Goal: Information Seeking & Learning: Learn about a topic

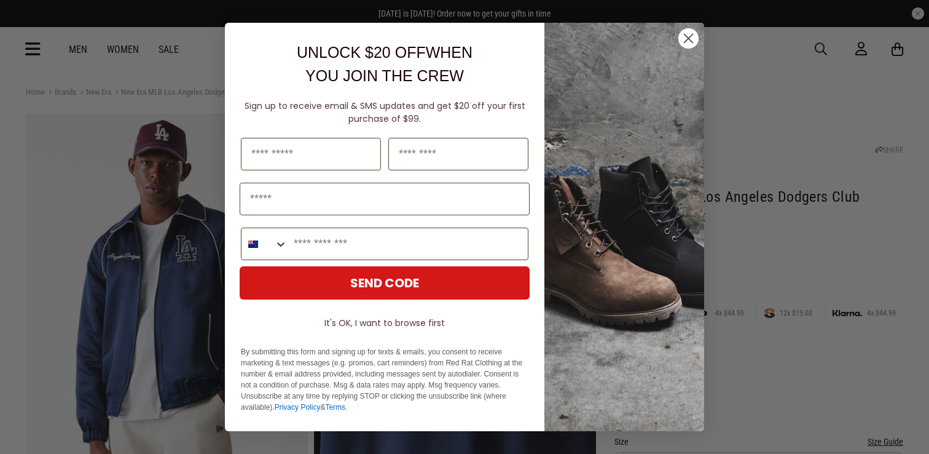
click at [693, 38] on circle "Close dialog" at bounding box center [688, 38] width 20 height 20
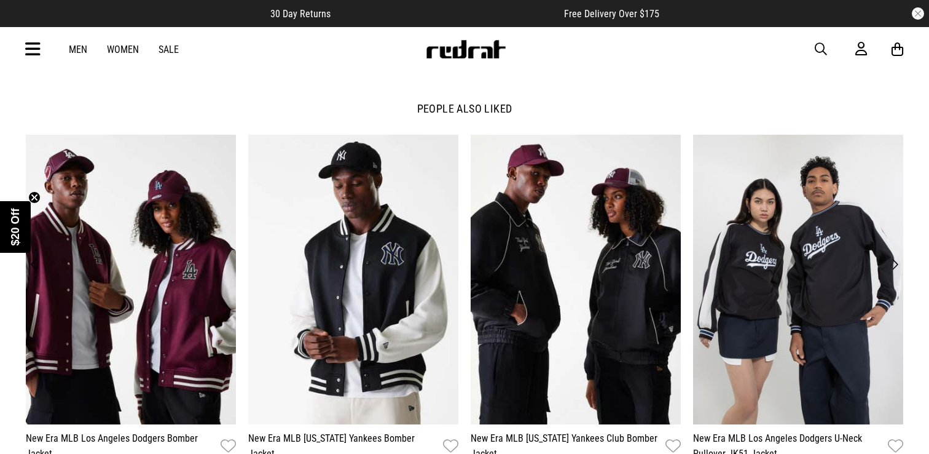
scroll to position [1449, 0]
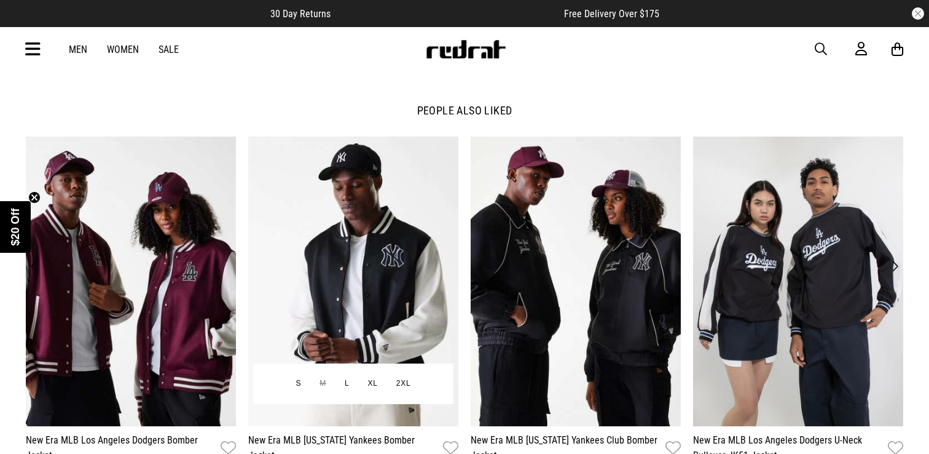
click at [354, 244] on img at bounding box center [353, 281] width 210 height 290
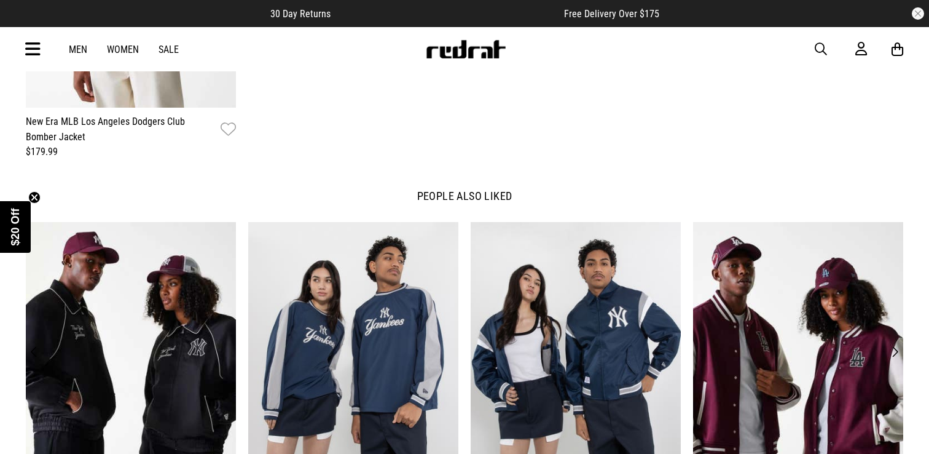
scroll to position [1821, 0]
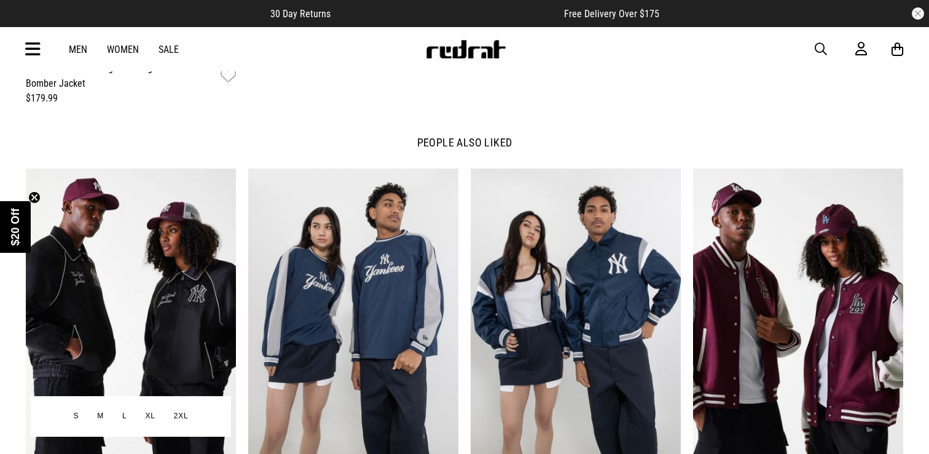
click at [130, 245] on img at bounding box center [131, 313] width 210 height 290
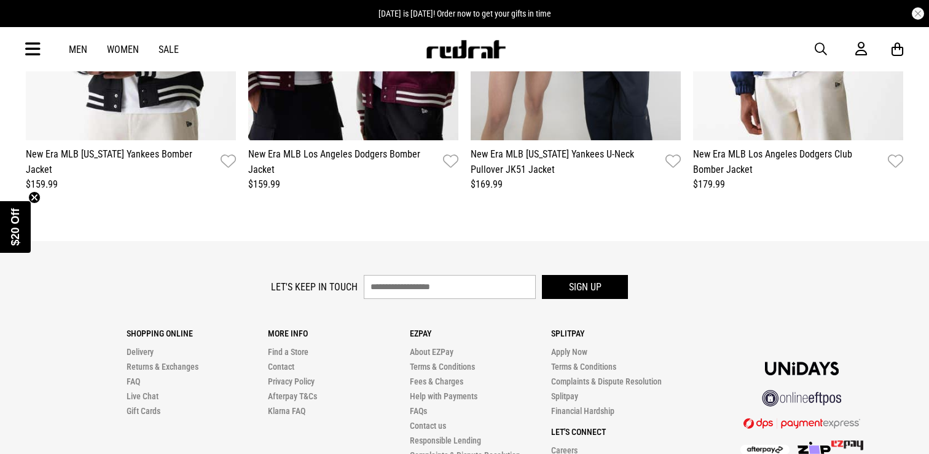
scroll to position [2282, 0]
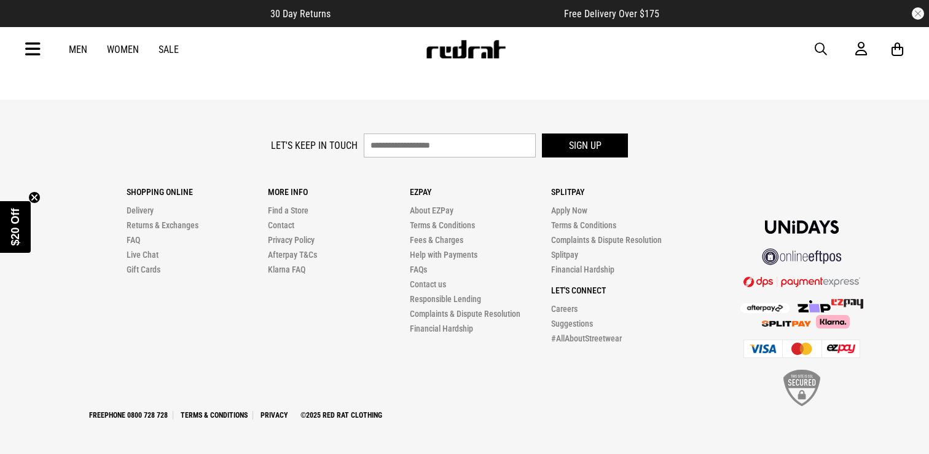
click at [128, 50] on link "Women" at bounding box center [123, 50] width 32 height 12
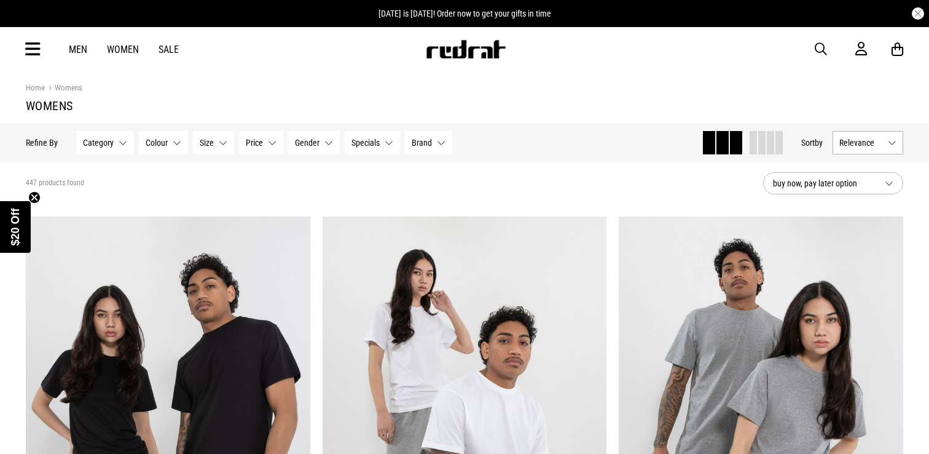
click at [814, 45] on div "Men Women Sale Sign in New Back Footwear Back Mens Back Womens Back Youth & Kid…" at bounding box center [464, 49] width 897 height 44
click at [820, 45] on span "button" at bounding box center [821, 49] width 12 height 15
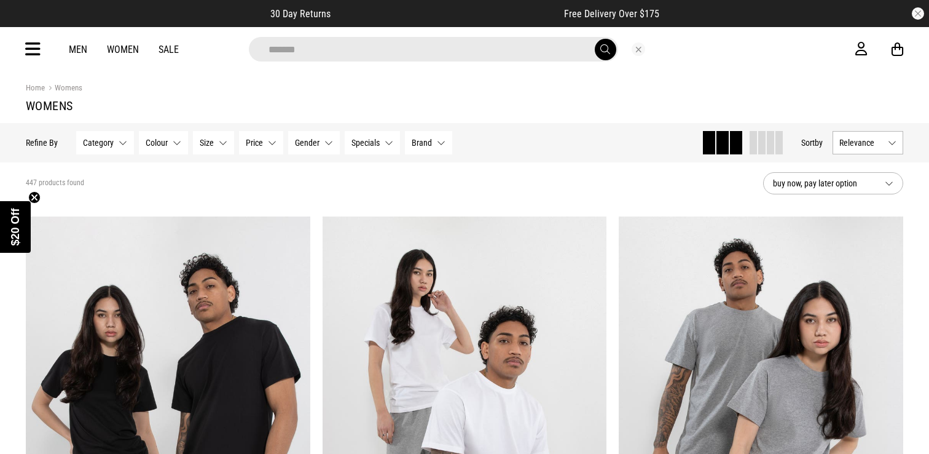
type input "*******"
click at [595, 39] on button "submit" at bounding box center [606, 50] width 22 height 22
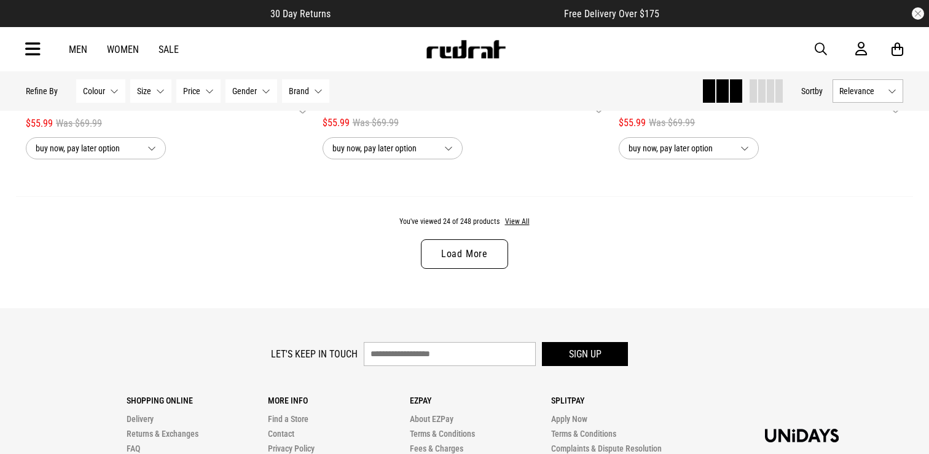
scroll to position [3758, 0]
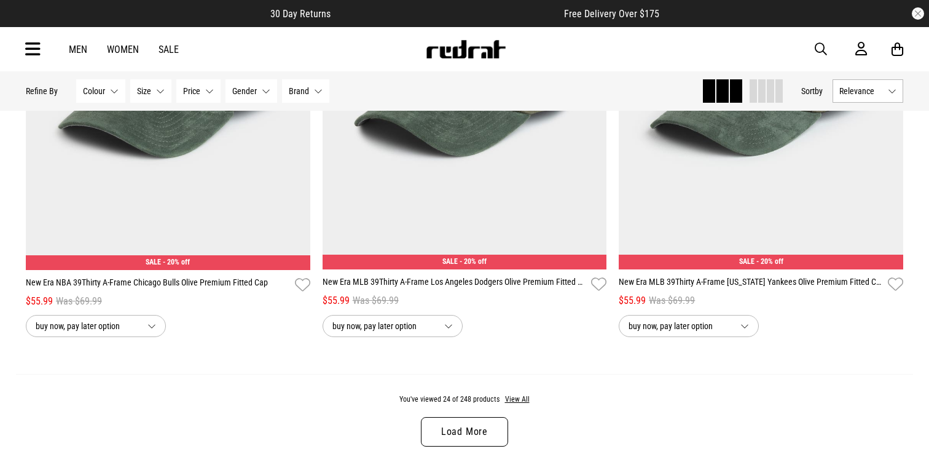
click at [440, 423] on link "Load More" at bounding box center [464, 431] width 87 height 29
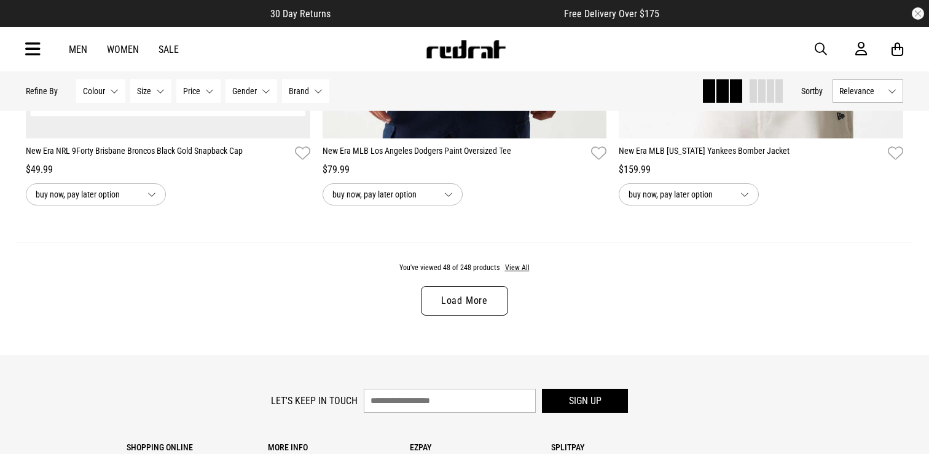
scroll to position [7825, 0]
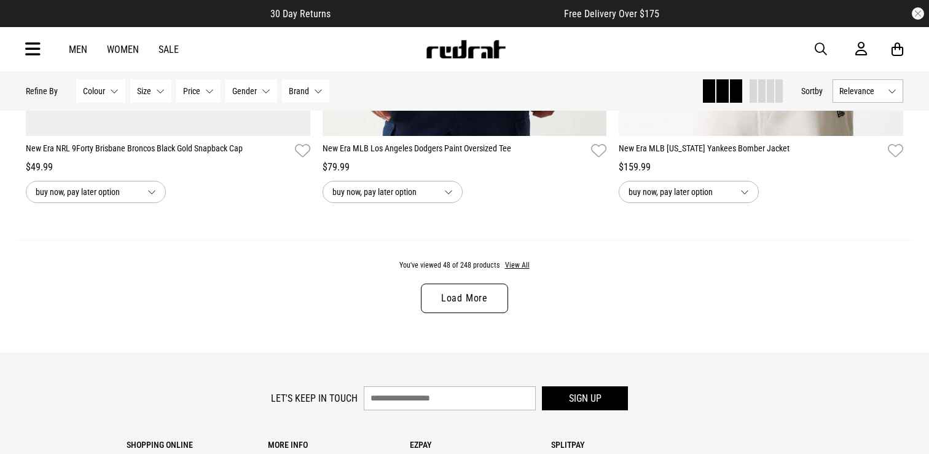
click at [450, 296] on link "Load More" at bounding box center [464, 297] width 87 height 29
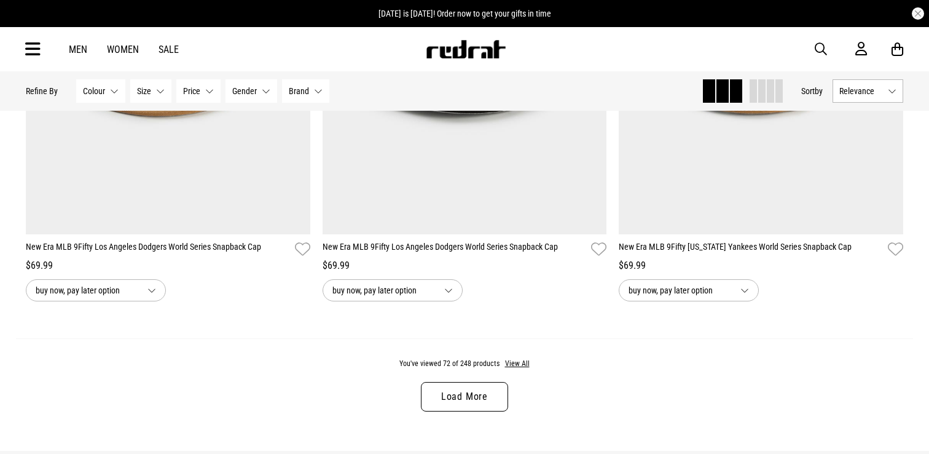
scroll to position [11653, 0]
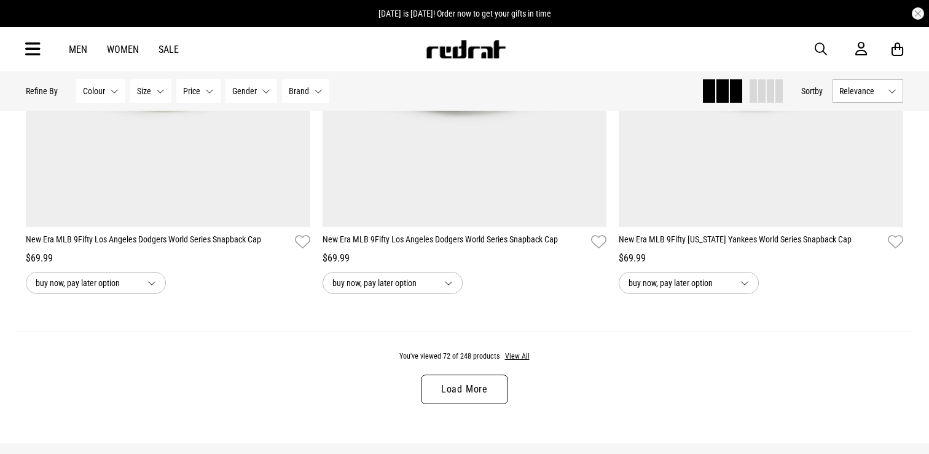
click at [466, 385] on link "Load More" at bounding box center [464, 388] width 87 height 29
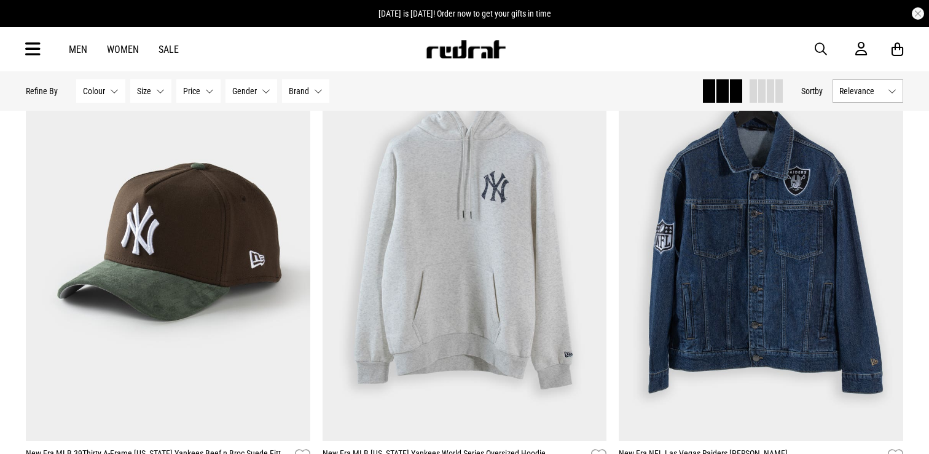
scroll to position [14300, 0]
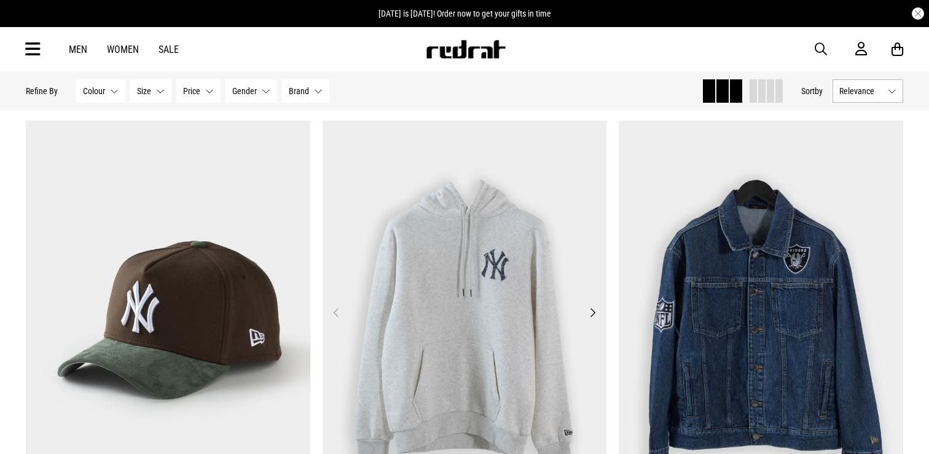
click at [596, 324] on img at bounding box center [465, 319] width 285 height 398
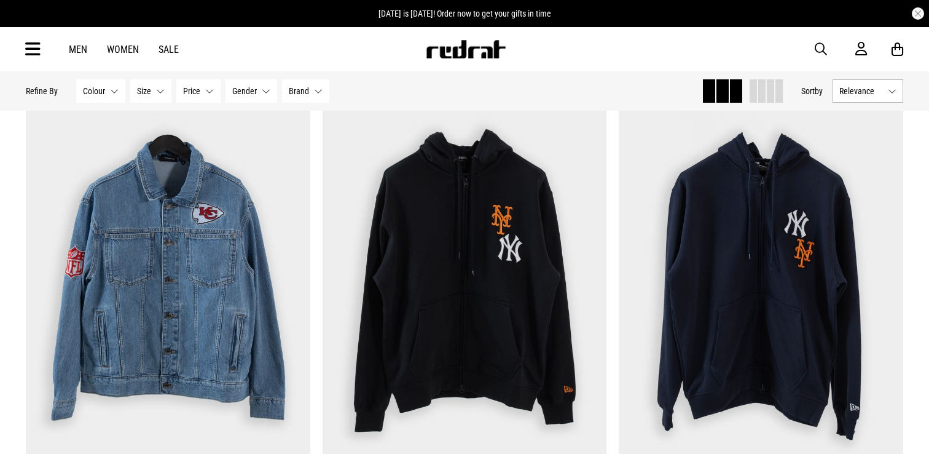
scroll to position [3147, 0]
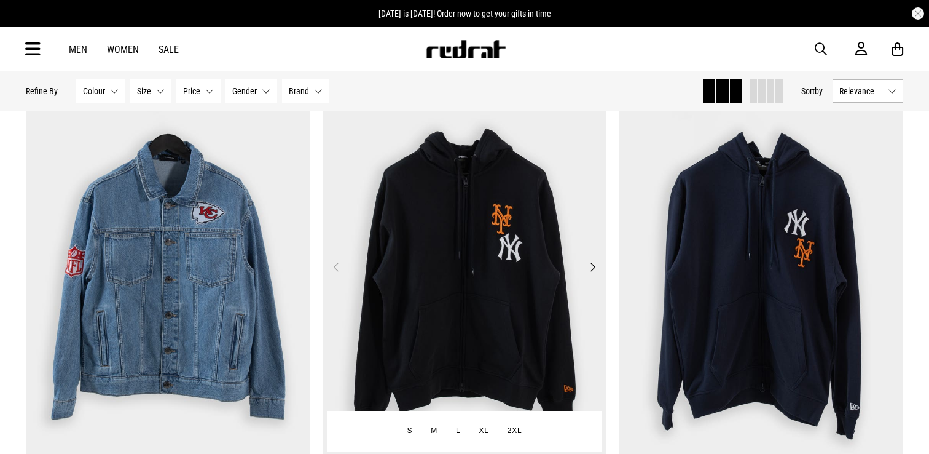
click at [434, 298] on img at bounding box center [465, 274] width 285 height 398
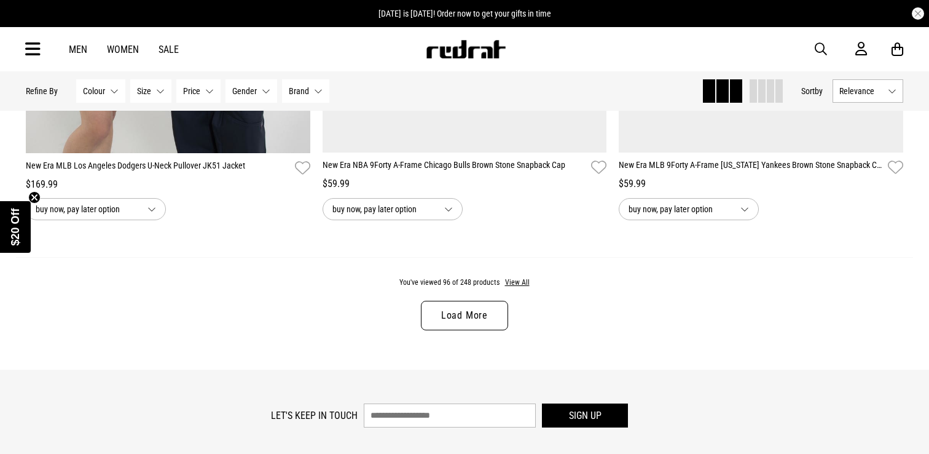
scroll to position [4022, 0]
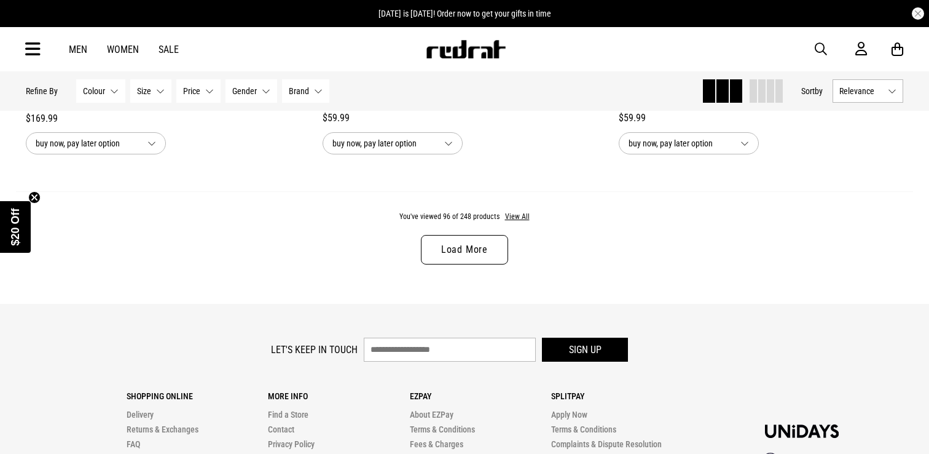
click at [460, 248] on link "Load More" at bounding box center [464, 249] width 87 height 29
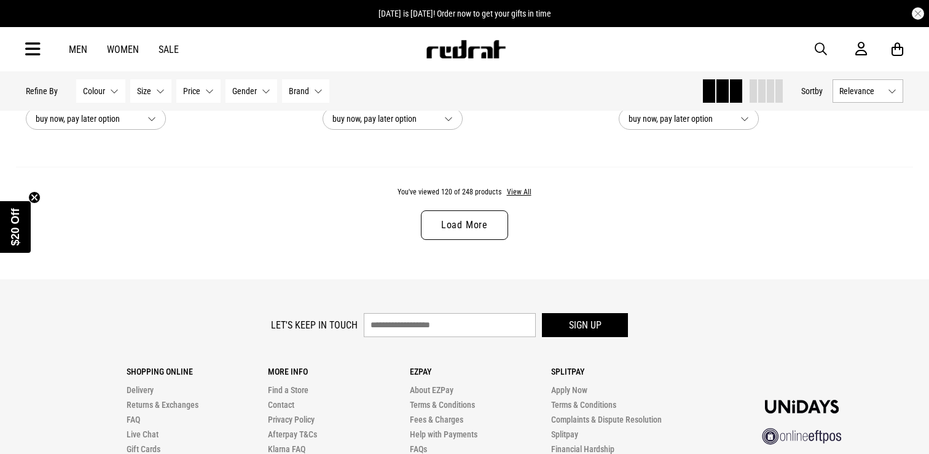
scroll to position [7933, 0]
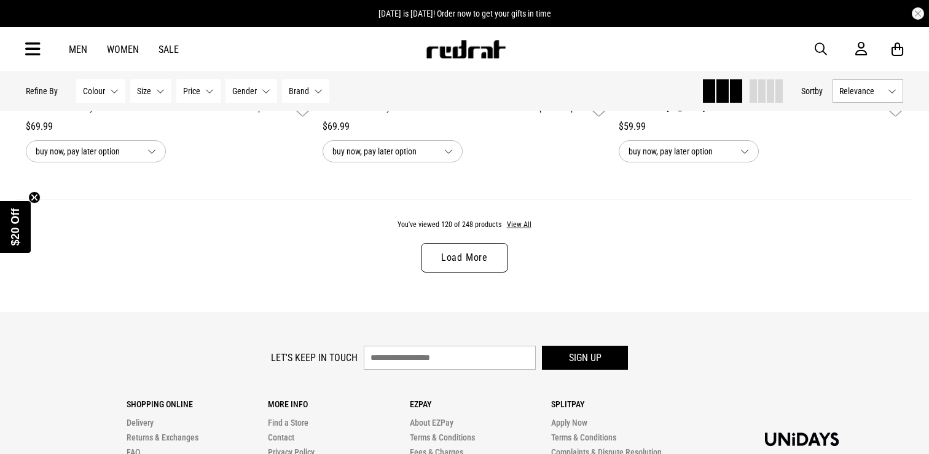
click at [471, 257] on link "Load More" at bounding box center [464, 257] width 87 height 29
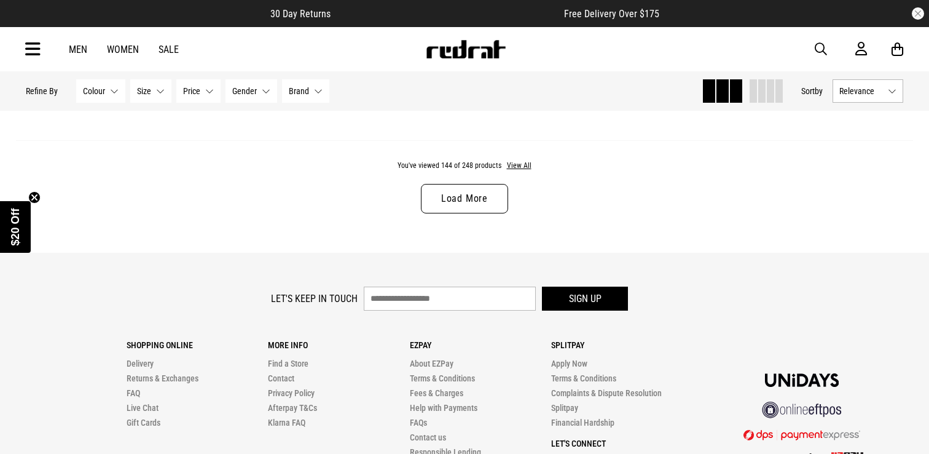
scroll to position [11827, 0]
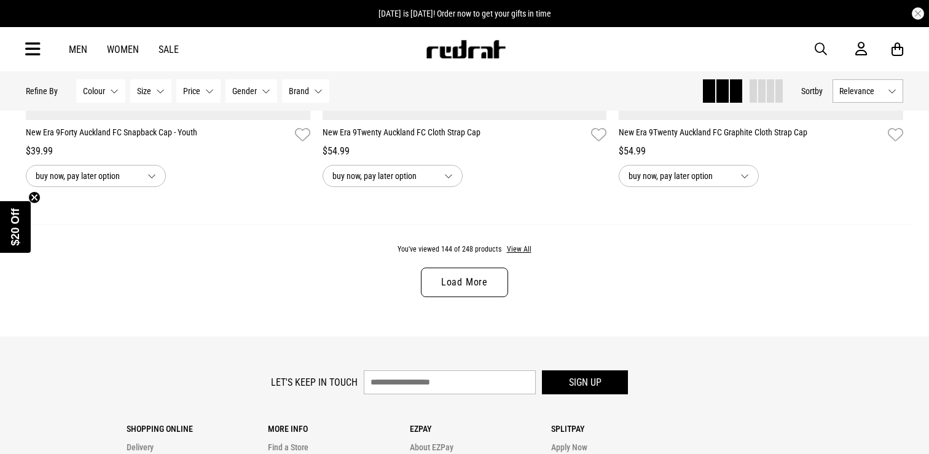
click at [451, 277] on link "Load More" at bounding box center [464, 281] width 87 height 29
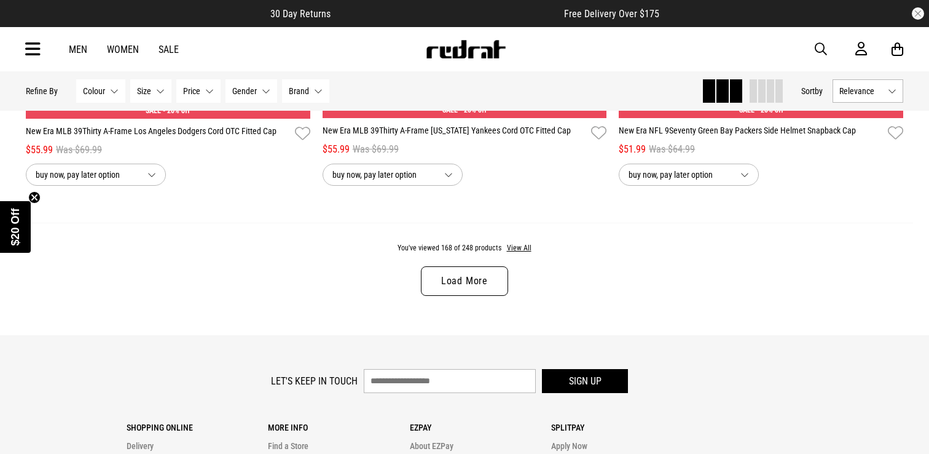
scroll to position [15742, 0]
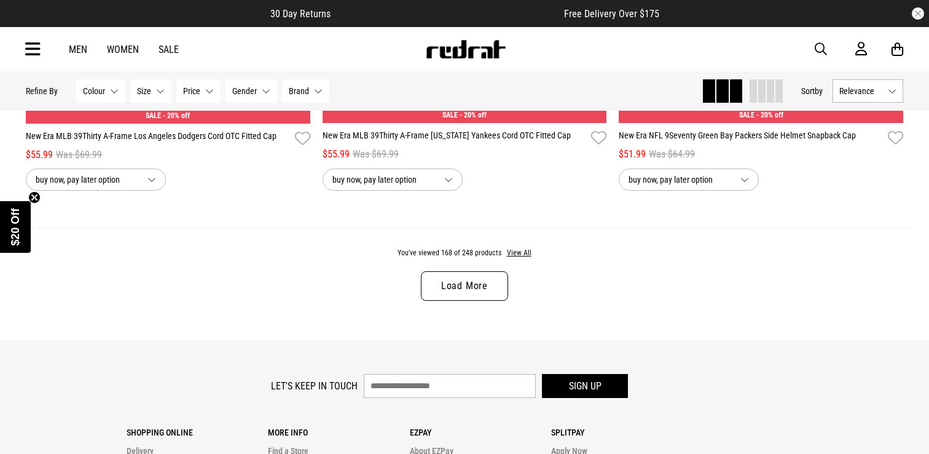
click at [441, 291] on link "Load More" at bounding box center [464, 285] width 87 height 29
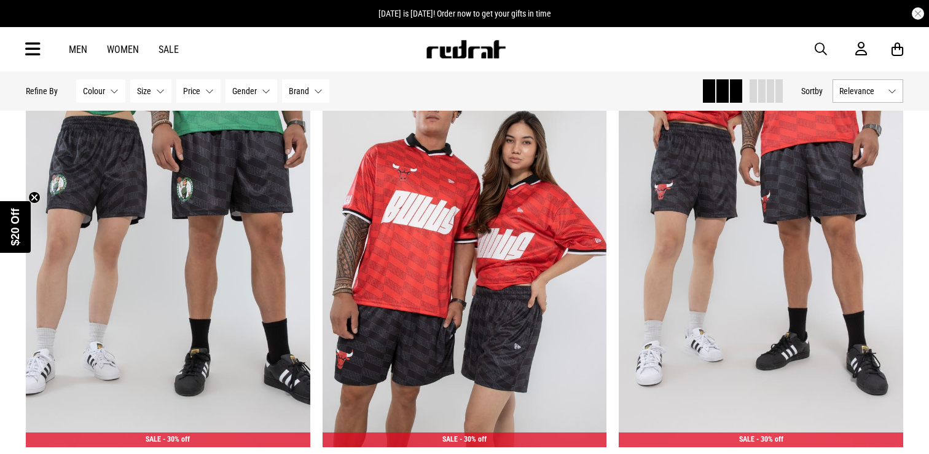
scroll to position [17246, 0]
